Goal: Task Accomplishment & Management: Use online tool/utility

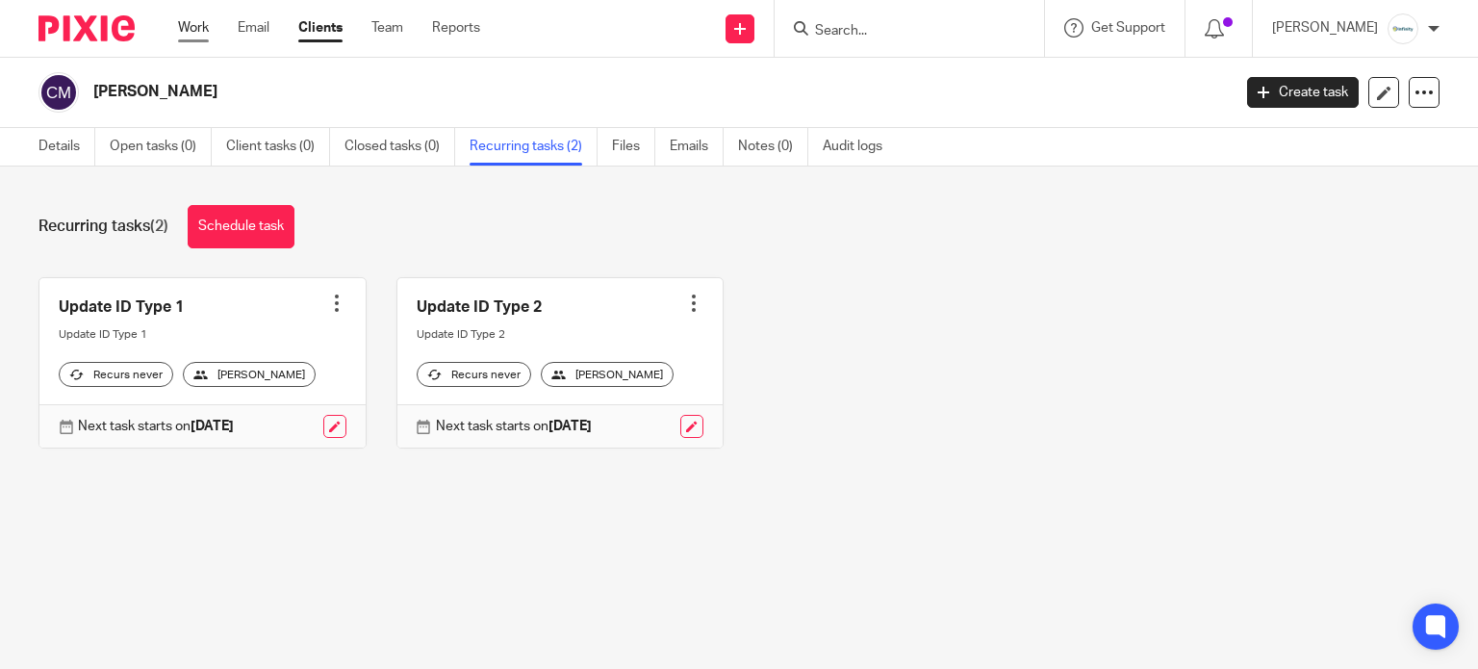
click at [185, 27] on link "Work" at bounding box center [193, 27] width 31 height 19
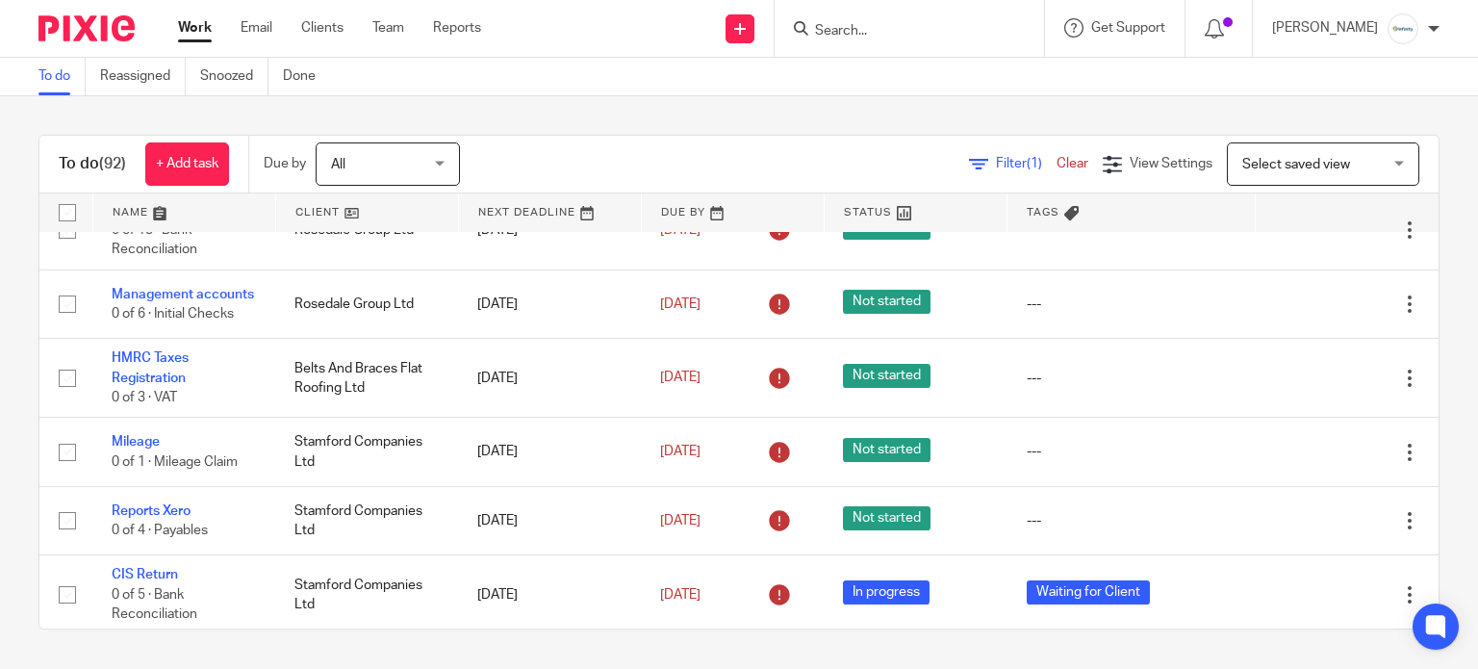
scroll to position [385, 0]
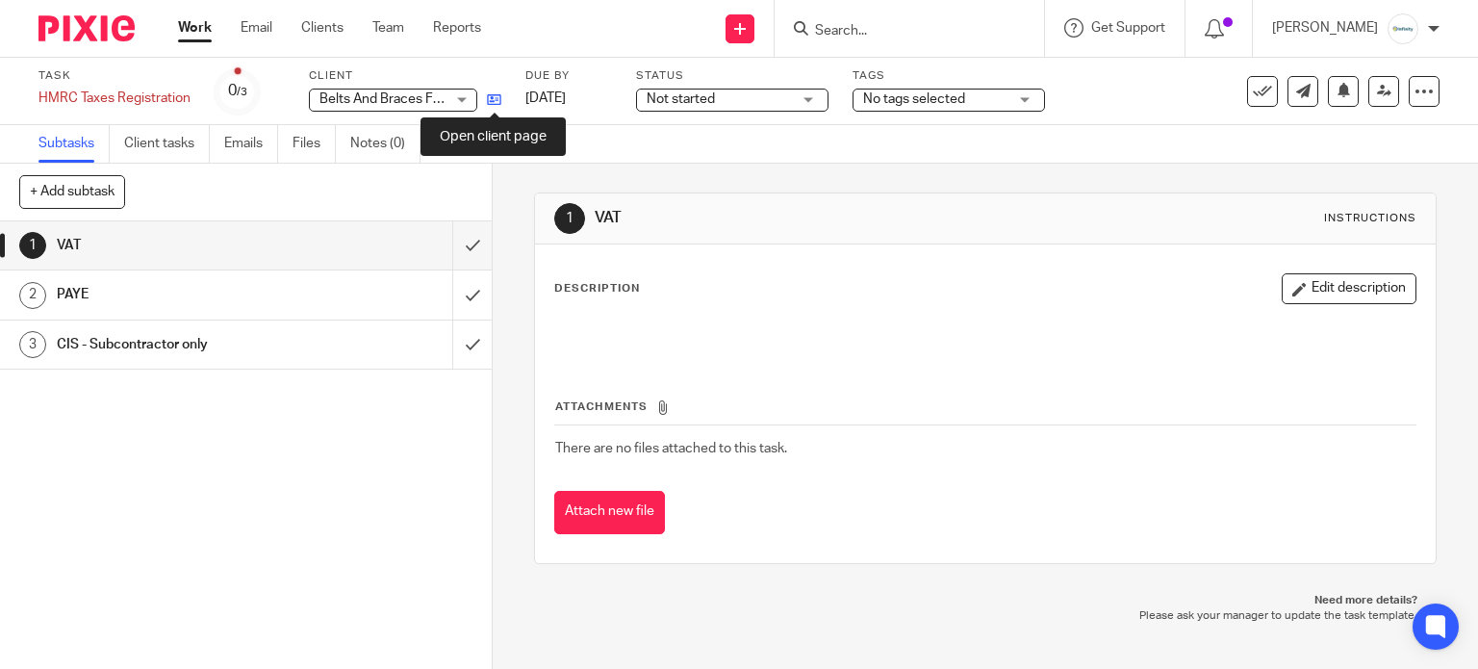
click at [501, 102] on icon at bounding box center [494, 99] width 14 height 14
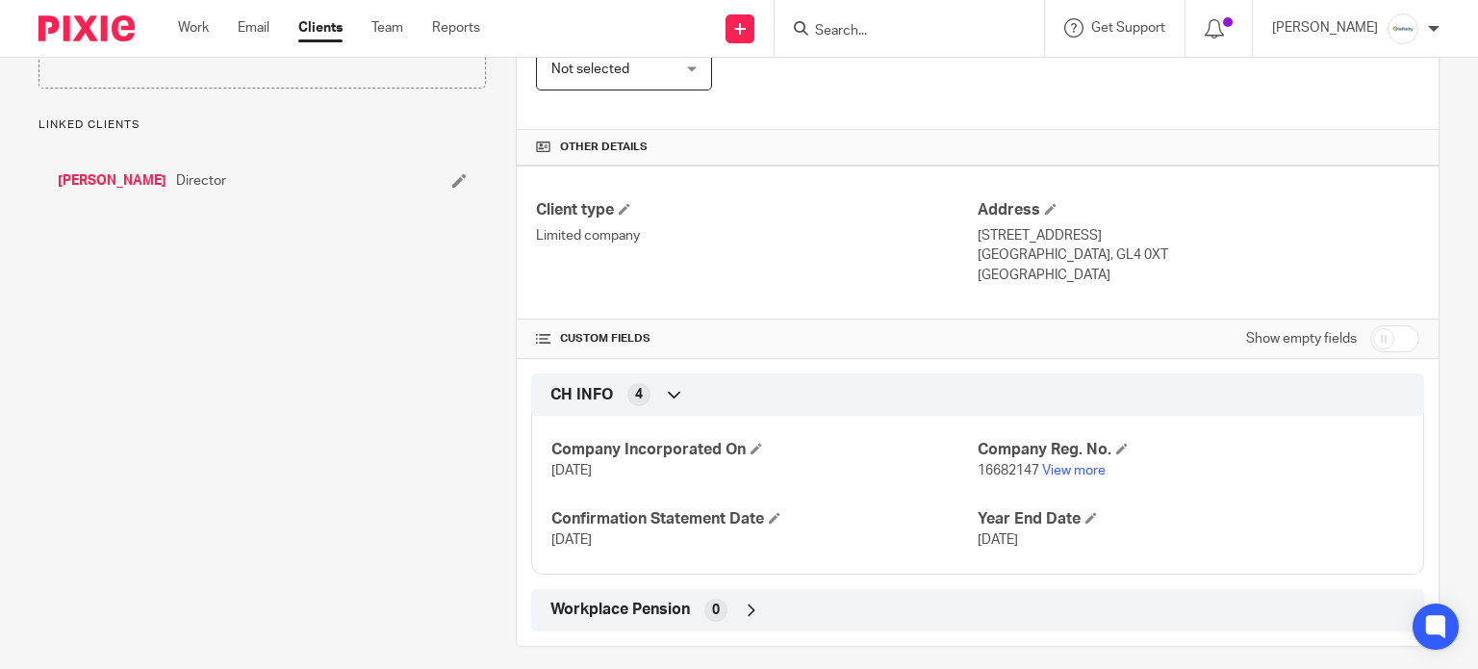
scroll to position [484, 0]
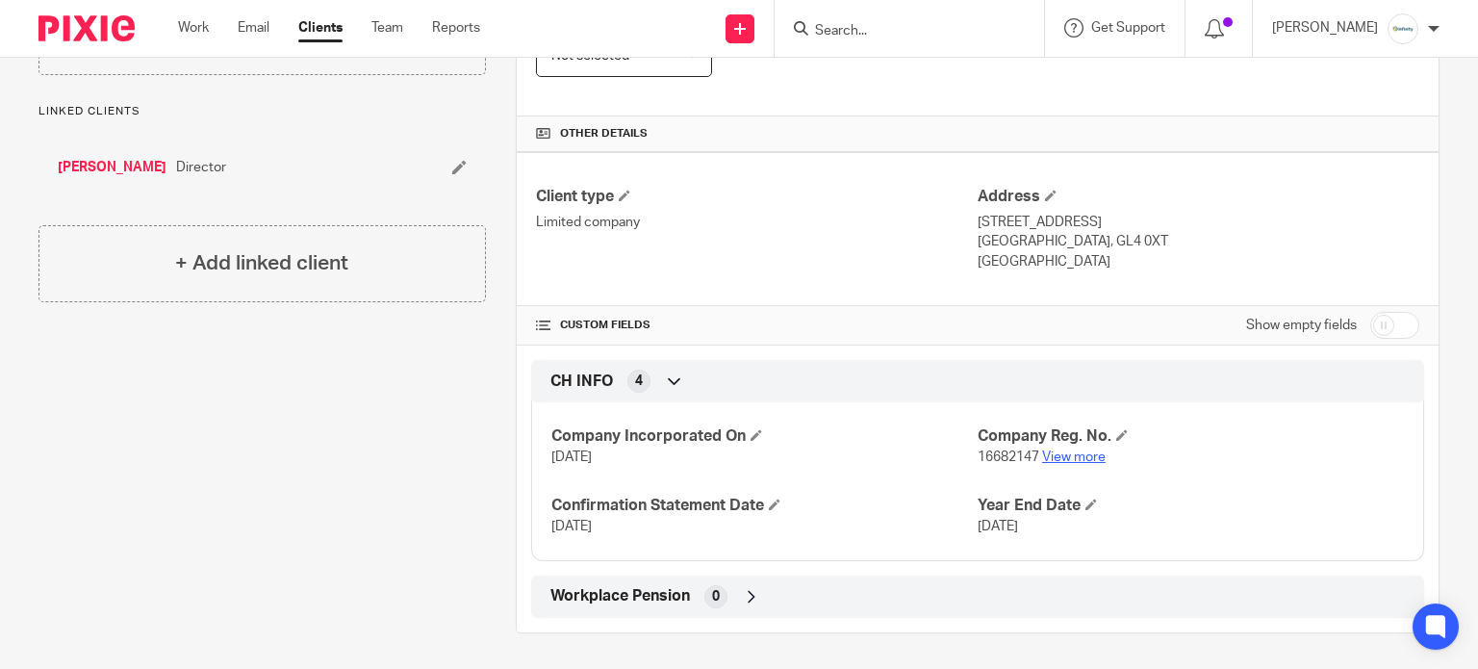
click at [1063, 457] on link "View more" at bounding box center [1074, 456] width 64 height 13
click at [989, 457] on span "16682147" at bounding box center [1009, 456] width 62 height 13
copy p "16682147"
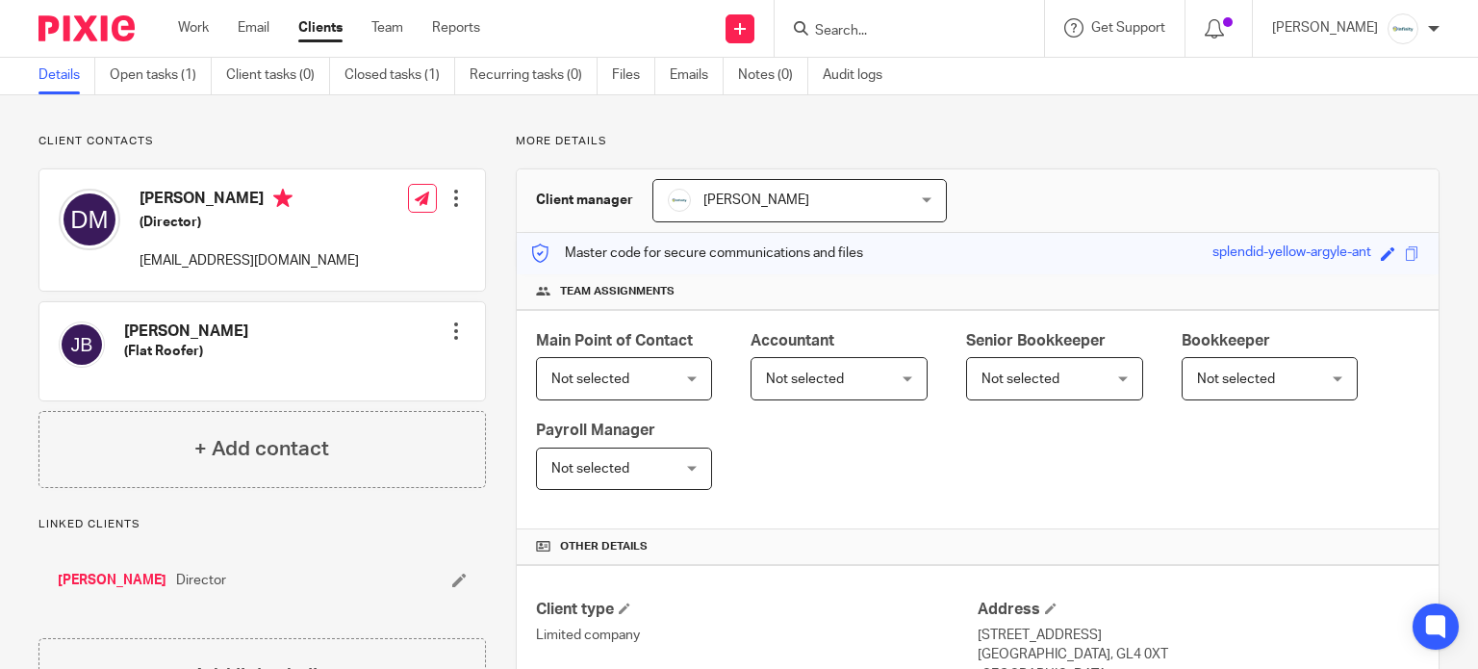
scroll to position [0, 0]
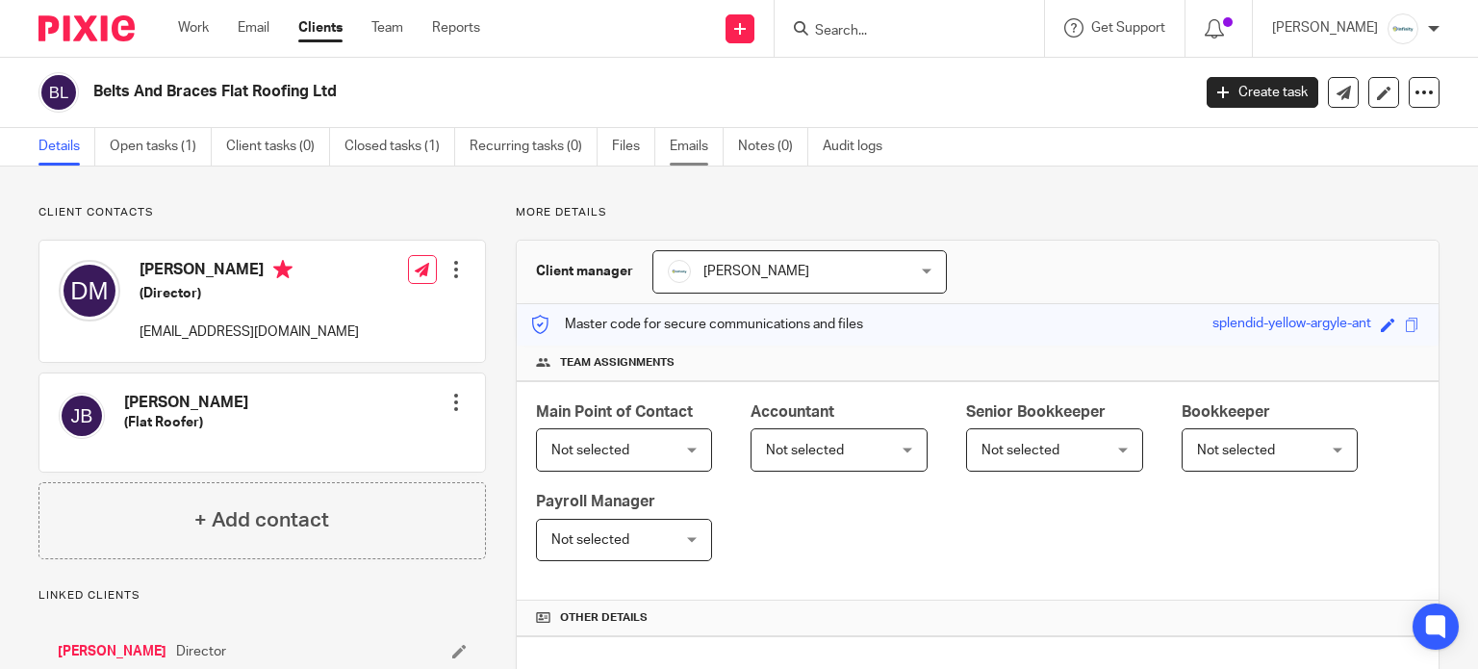
click at [697, 153] on link "Emails" at bounding box center [697, 147] width 54 height 38
